Goal: Information Seeking & Learning: Learn about a topic

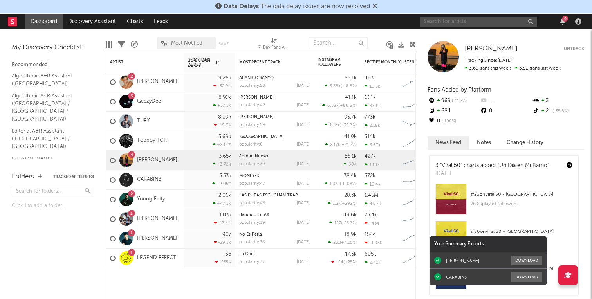
click at [440, 22] on input "text" at bounding box center [478, 22] width 117 height 10
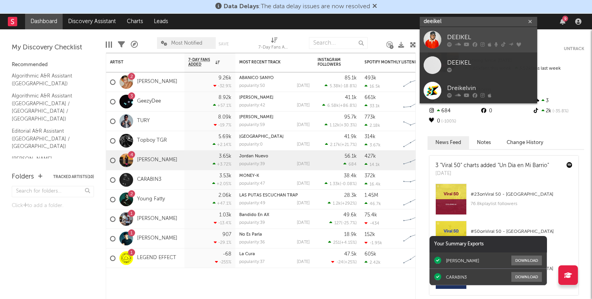
type input "deeikel"
click at [449, 36] on div "DEEIKEL" at bounding box center [490, 36] width 86 height 9
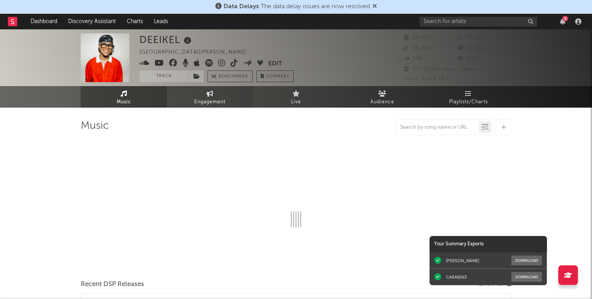
select select "6m"
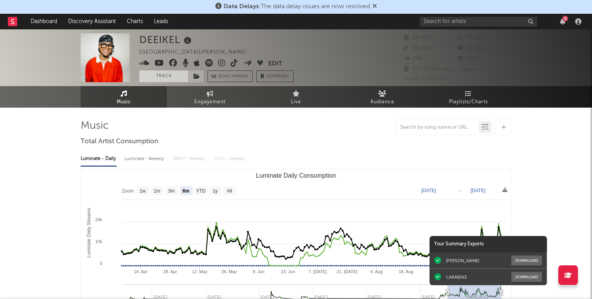
click at [167, 75] on button "Track" at bounding box center [163, 76] width 49 height 12
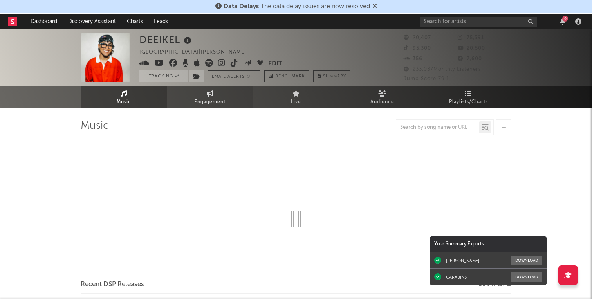
select select "6m"
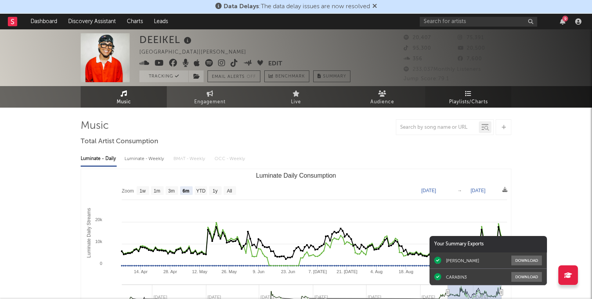
click at [473, 98] on span "Playlists/Charts" at bounding box center [468, 101] width 39 height 9
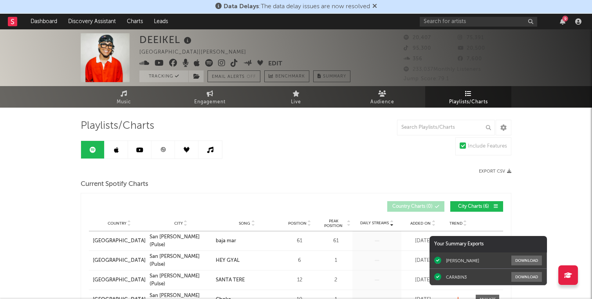
click at [565, 19] on div "9" at bounding box center [565, 19] width 6 height 6
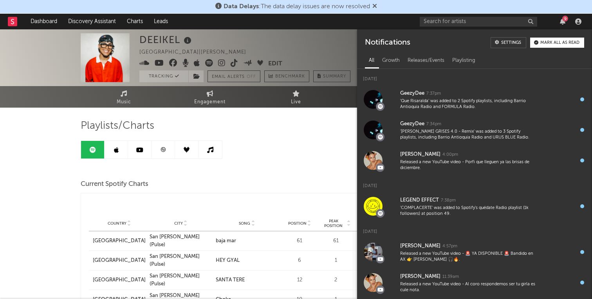
click at [565, 19] on div "9" at bounding box center [565, 19] width 6 height 6
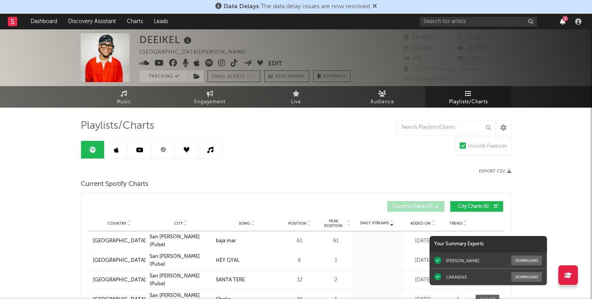
click at [563, 25] on icon "button" at bounding box center [562, 21] width 5 height 6
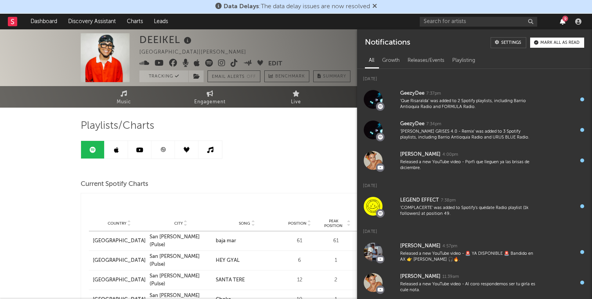
click at [563, 25] on icon "button" at bounding box center [562, 21] width 5 height 6
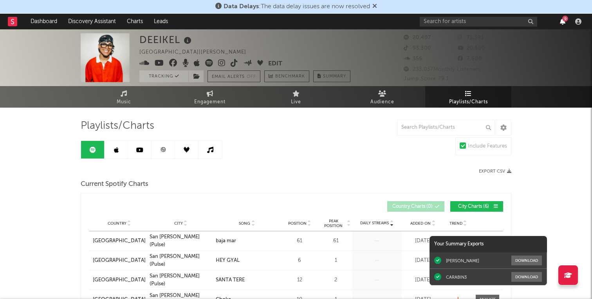
click at [563, 25] on icon "button" at bounding box center [562, 21] width 5 height 6
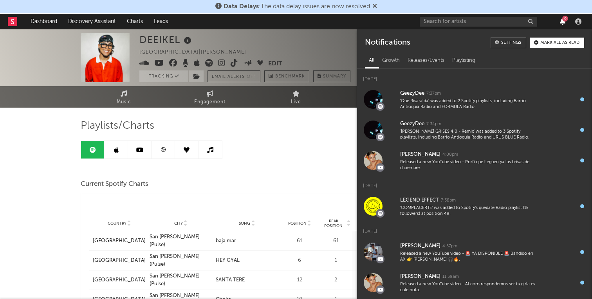
click at [563, 25] on icon "button" at bounding box center [562, 21] width 5 height 6
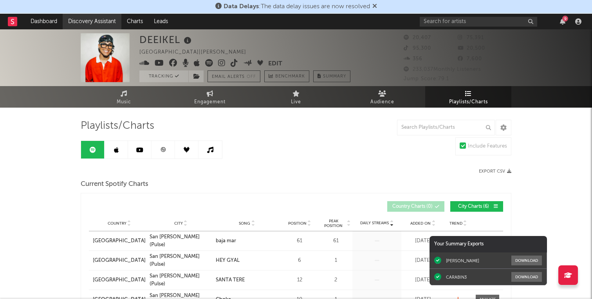
click at [92, 20] on link "Discovery Assistant" at bounding box center [92, 22] width 59 height 16
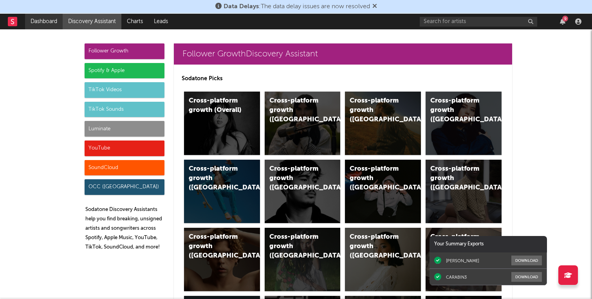
click at [40, 23] on link "Dashboard" at bounding box center [44, 22] width 38 height 16
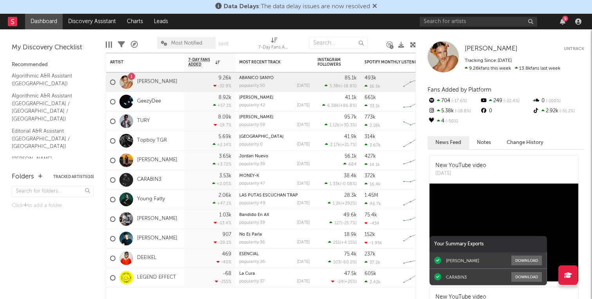
click at [17, 23] on rect at bounding box center [12, 21] width 9 height 9
click at [581, 23] on icon "button" at bounding box center [578, 21] width 6 height 6
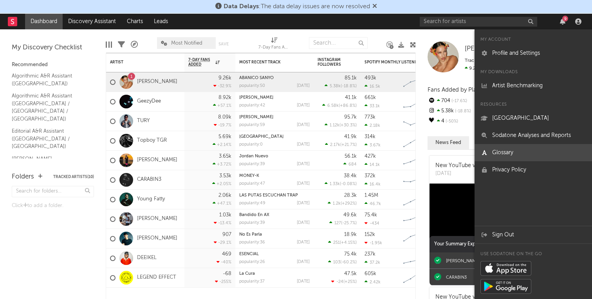
click at [508, 153] on link "Glossary" at bounding box center [533, 152] width 117 height 17
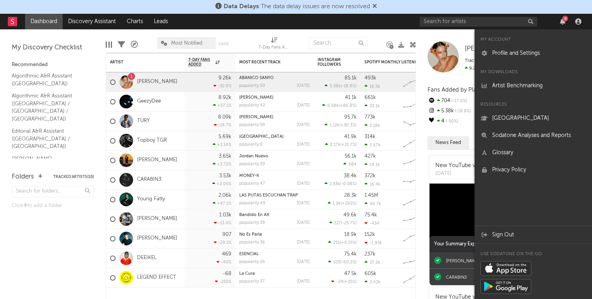
click at [309, 18] on nav "Dashboard Discovery Assistant Charts Leads 9" at bounding box center [296, 22] width 592 height 16
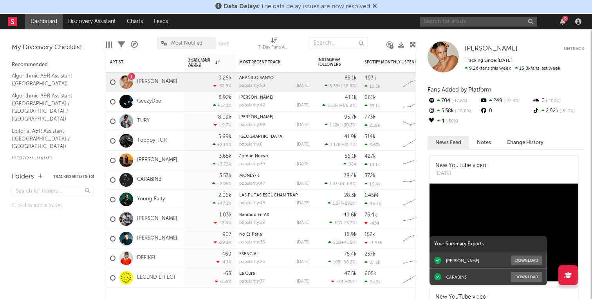
click at [452, 25] on input "text" at bounding box center [478, 22] width 117 height 10
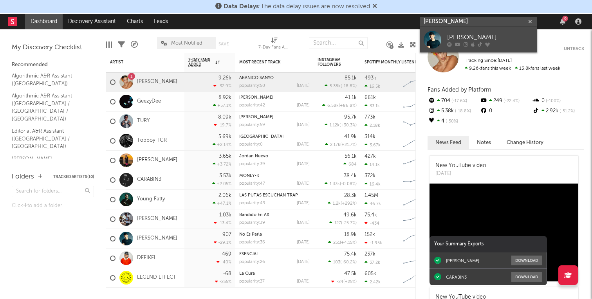
type input "[PERSON_NAME]"
click at [463, 32] on link "[PERSON_NAME]" at bounding box center [478, 39] width 117 height 25
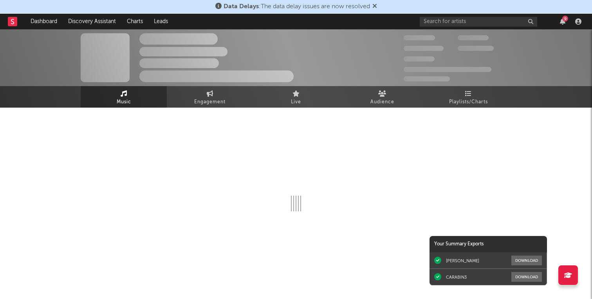
select select "1w"
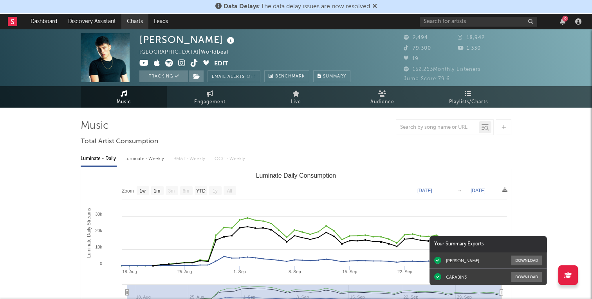
click at [123, 21] on link "Charts" at bounding box center [134, 22] width 27 height 16
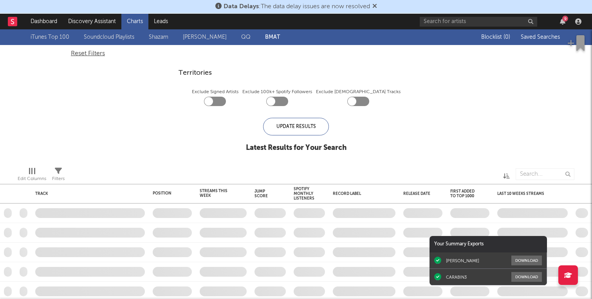
checkbox input "true"
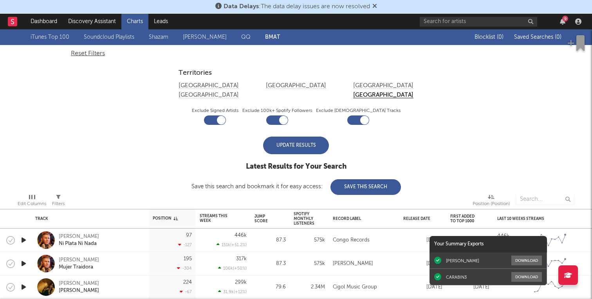
click at [318, 139] on div "Update Results" at bounding box center [296, 146] width 66 height 18
